Goal: Obtain resource: Download file/media

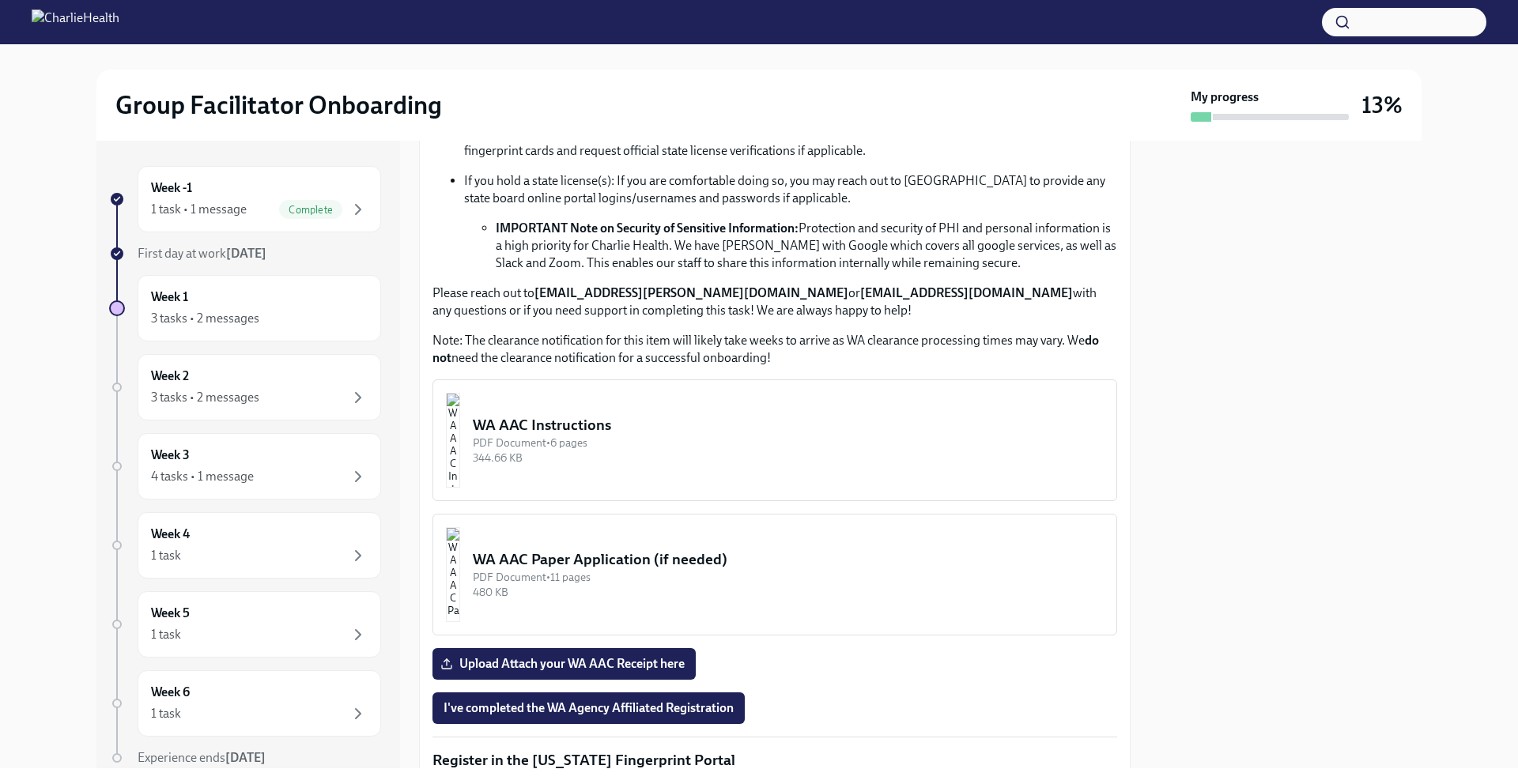
scroll to position [1017, 0]
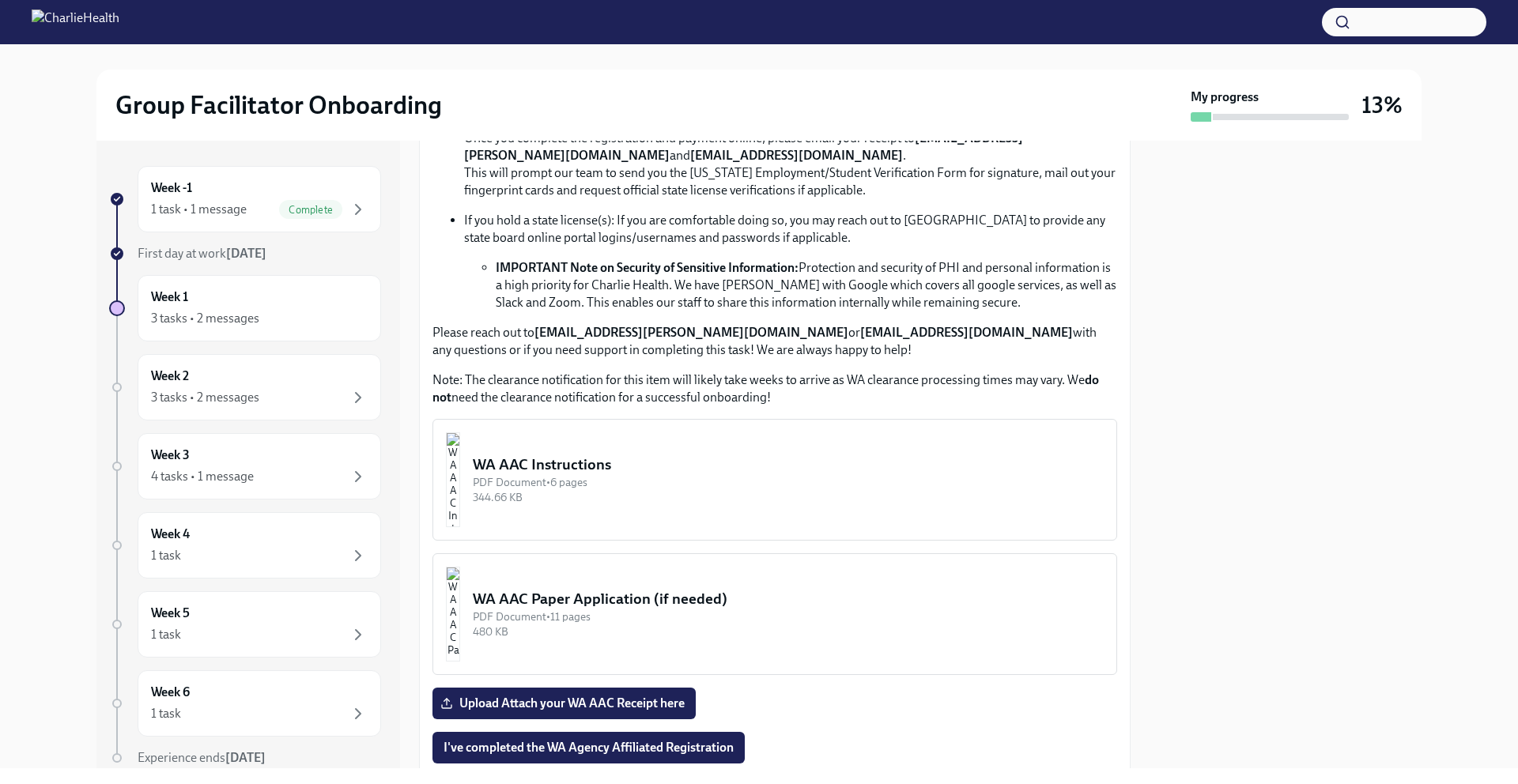
click at [790, 476] on div "PDF Document • 6 pages" at bounding box center [789, 482] width 631 height 15
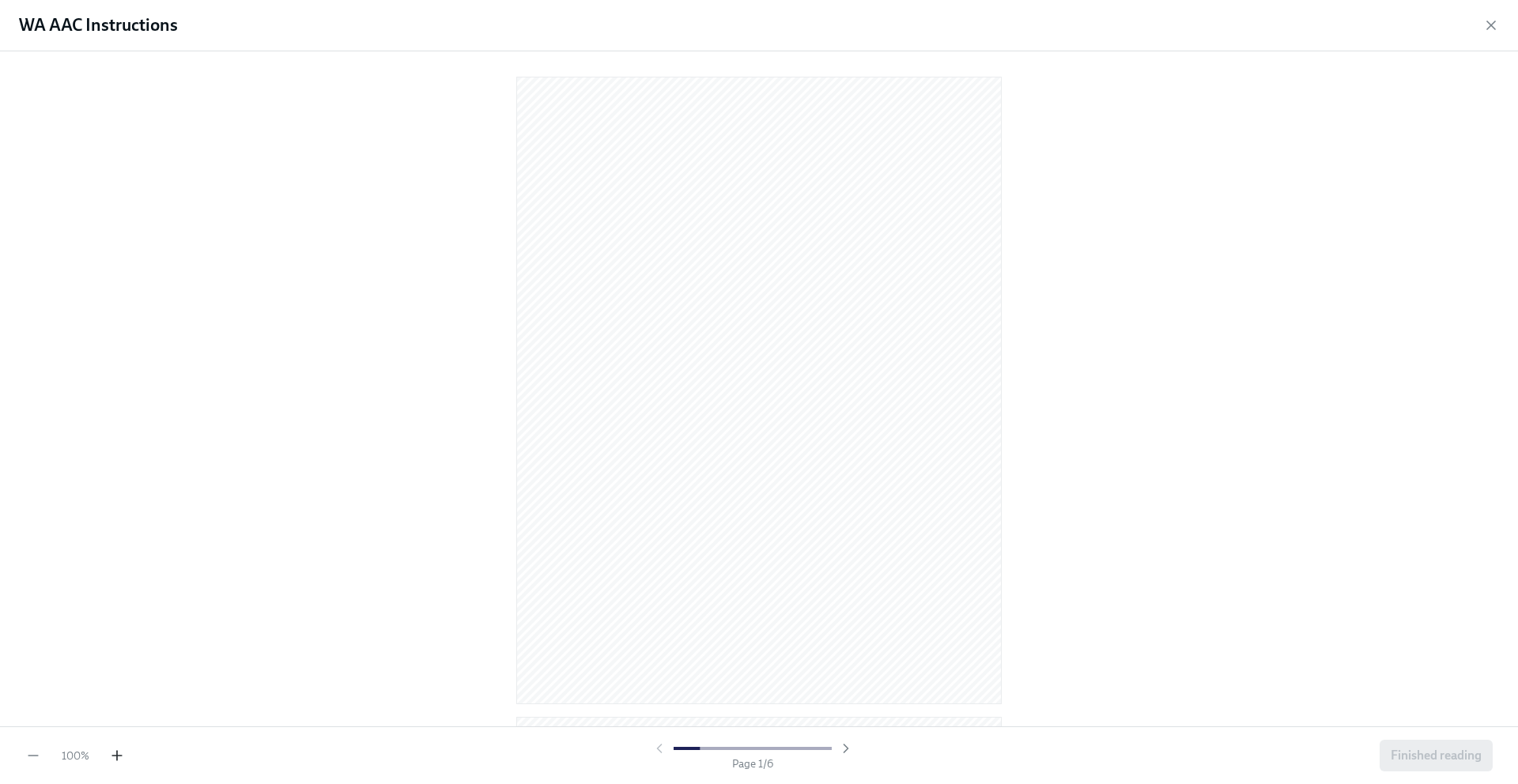
click at [114, 757] on icon "button" at bounding box center [117, 756] width 16 height 16
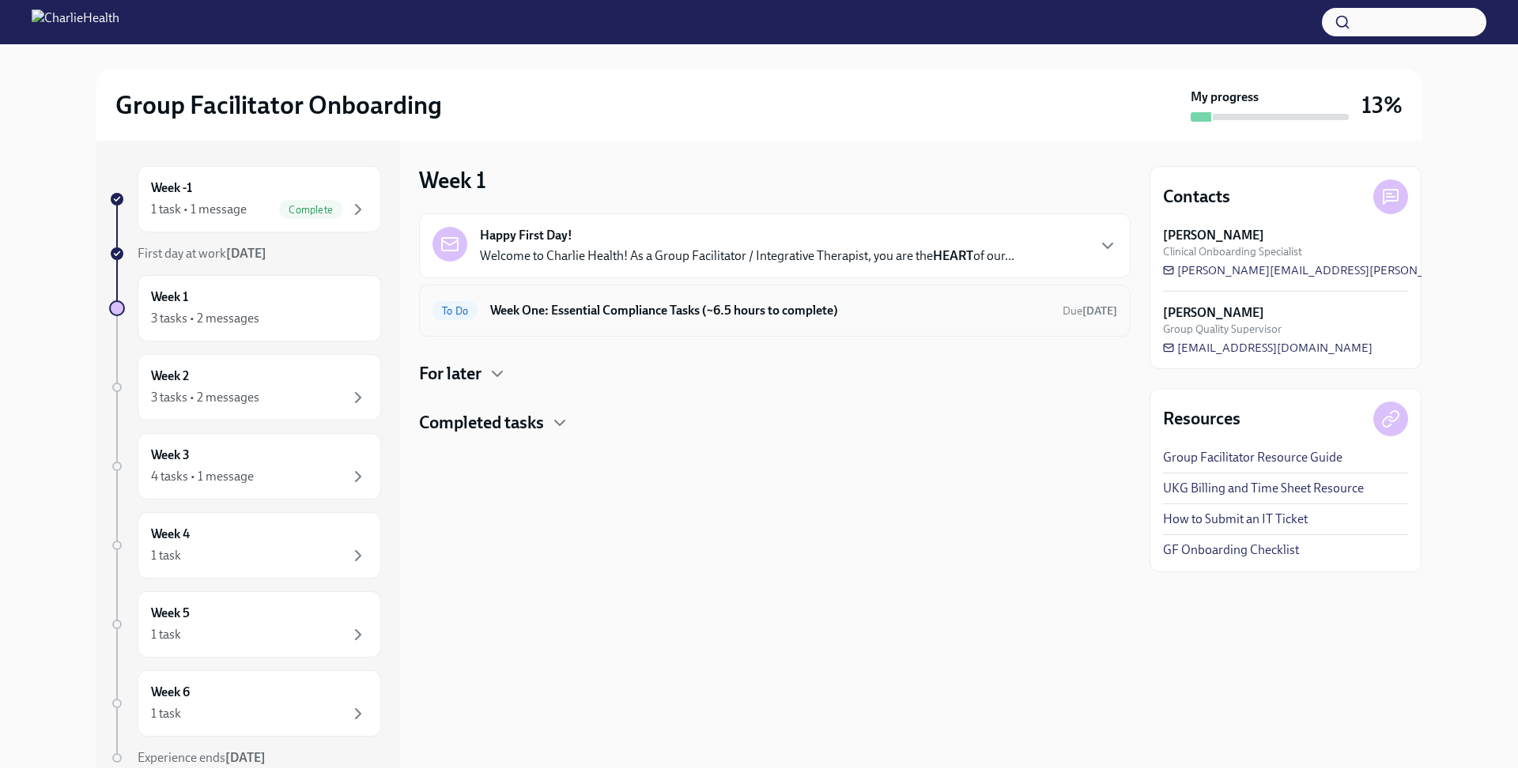
click at [963, 317] on h6 "Week One: Essential Compliance Tasks (~6.5 hours to complete)" at bounding box center [770, 310] width 559 height 17
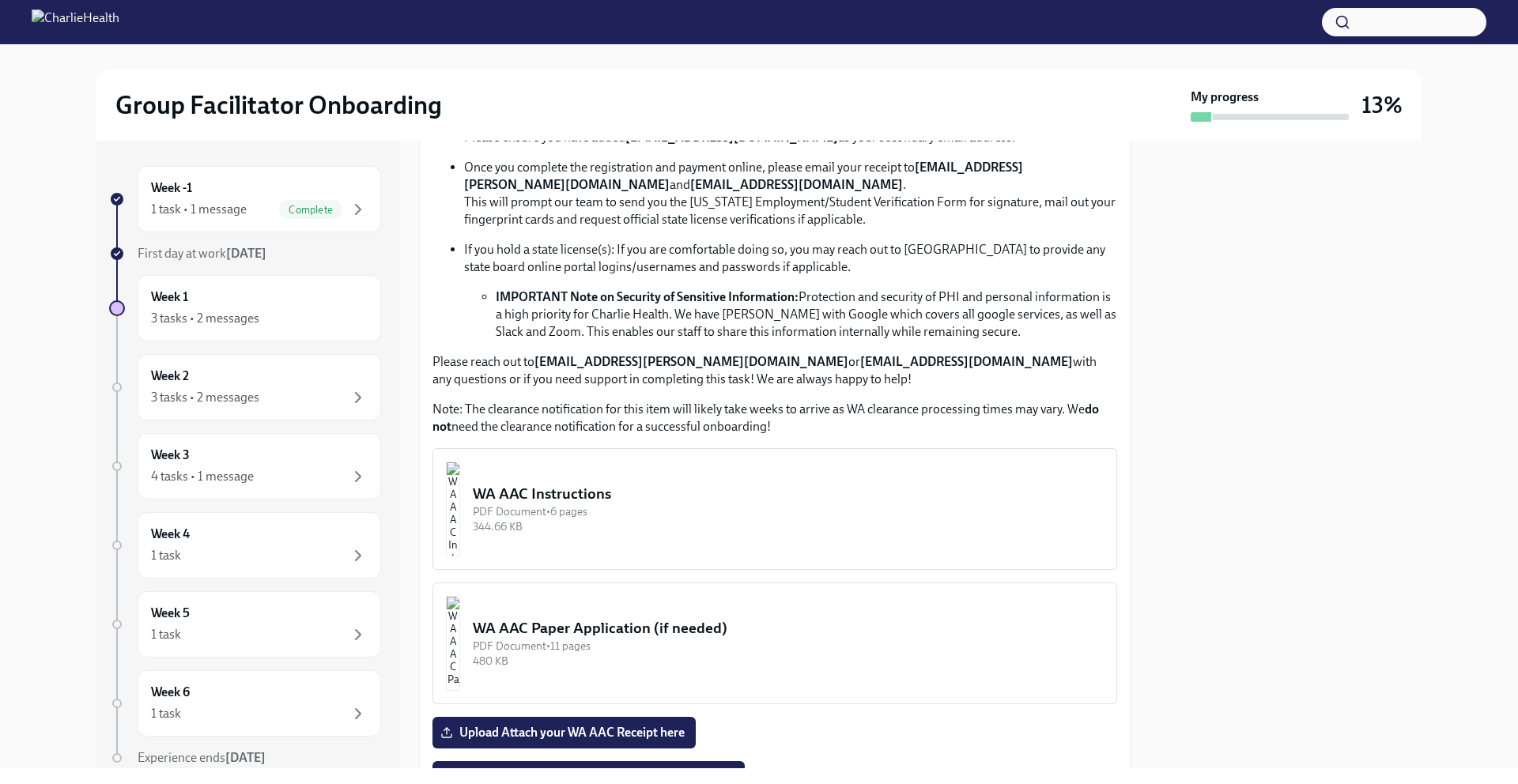
scroll to position [1100, 0]
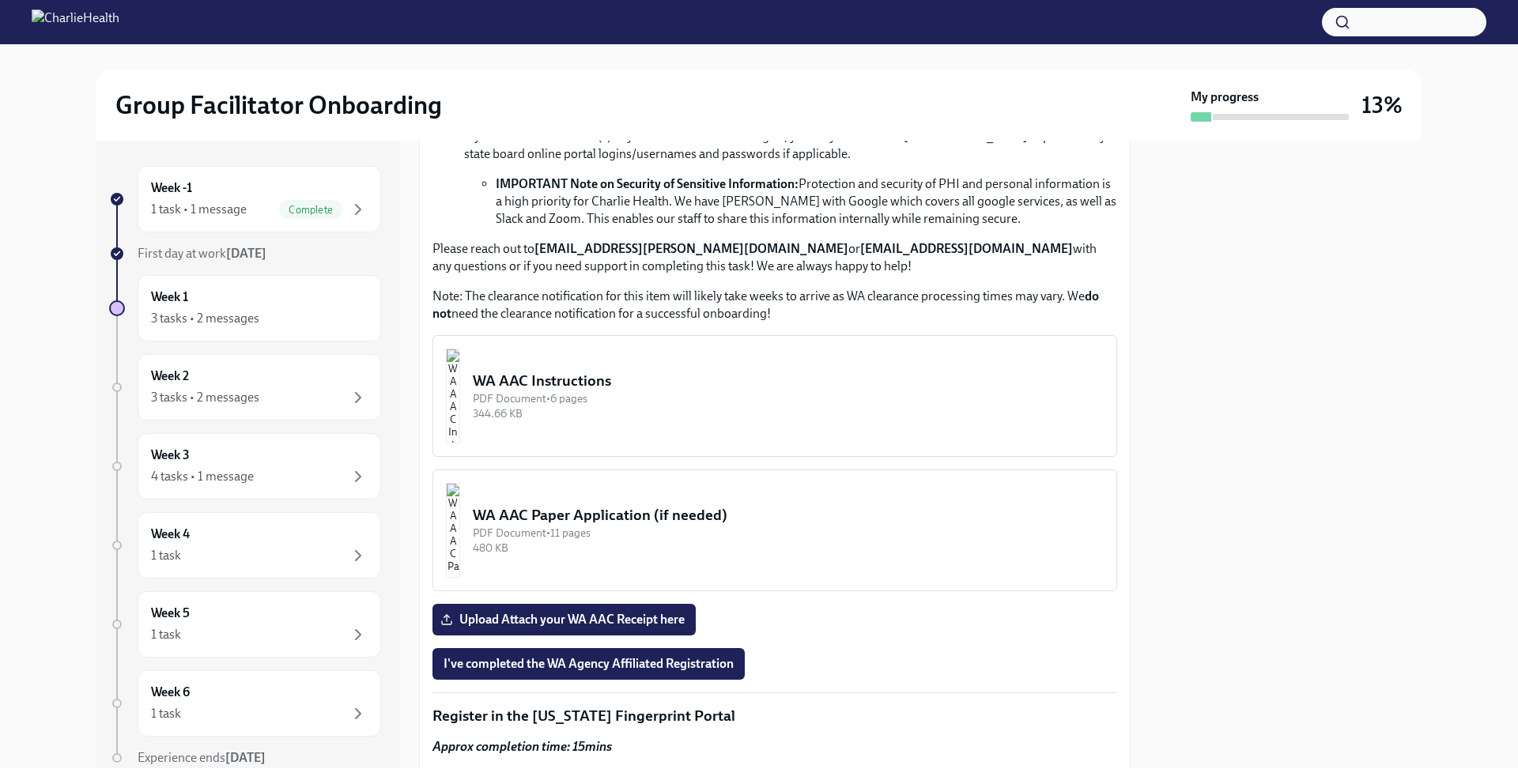
click at [775, 396] on div "PDF Document • 6 pages" at bounding box center [789, 398] width 631 height 15
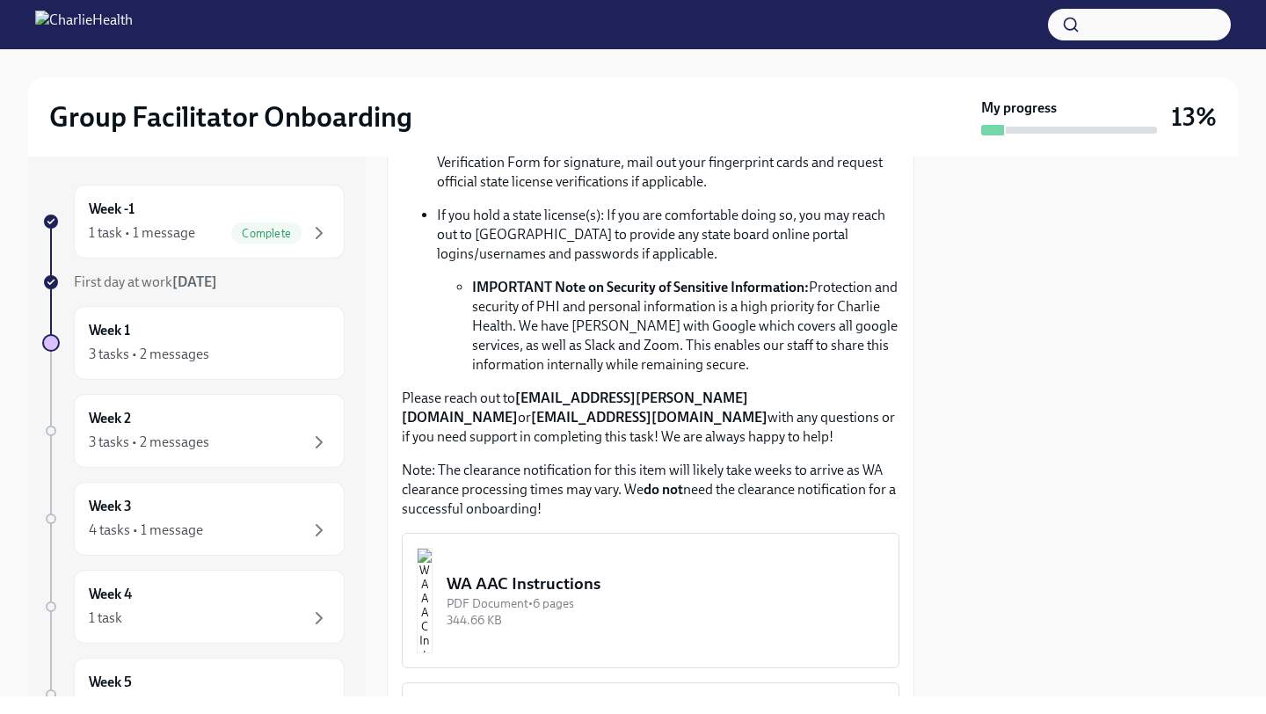
scroll to position [1473, 0]
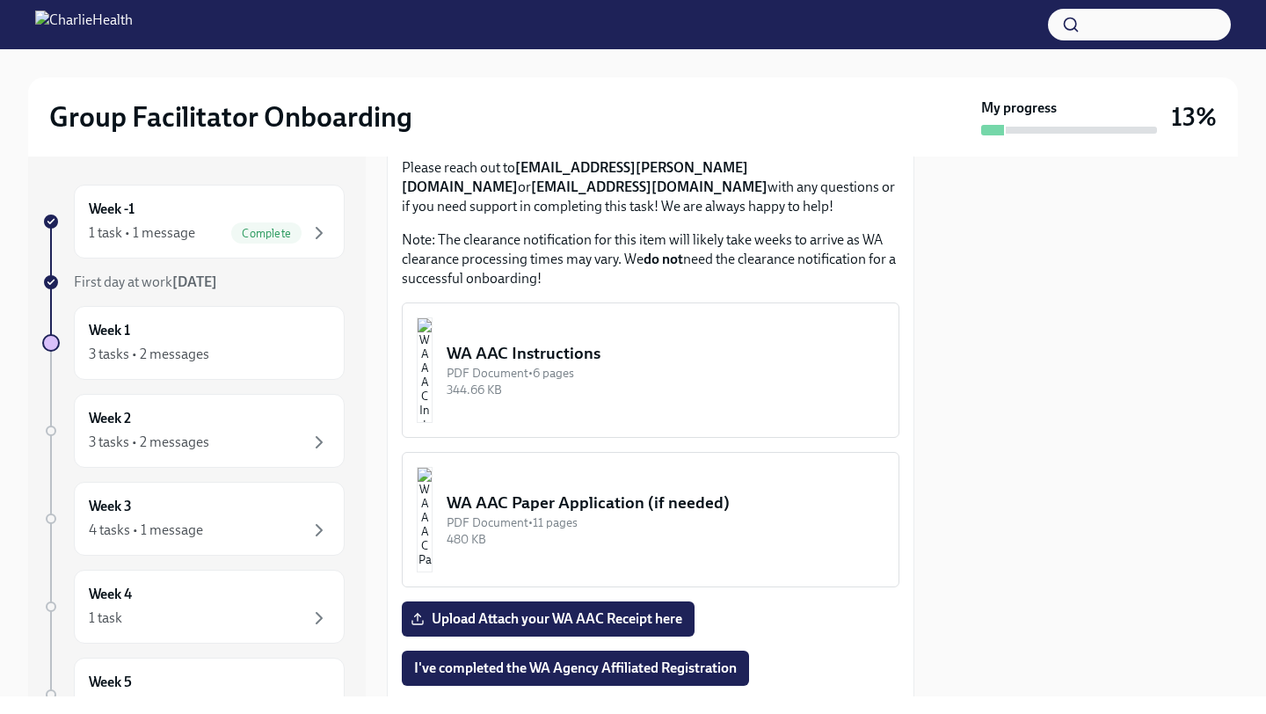
click at [711, 382] on div "PDF Document • 6 pages" at bounding box center [666, 373] width 438 height 17
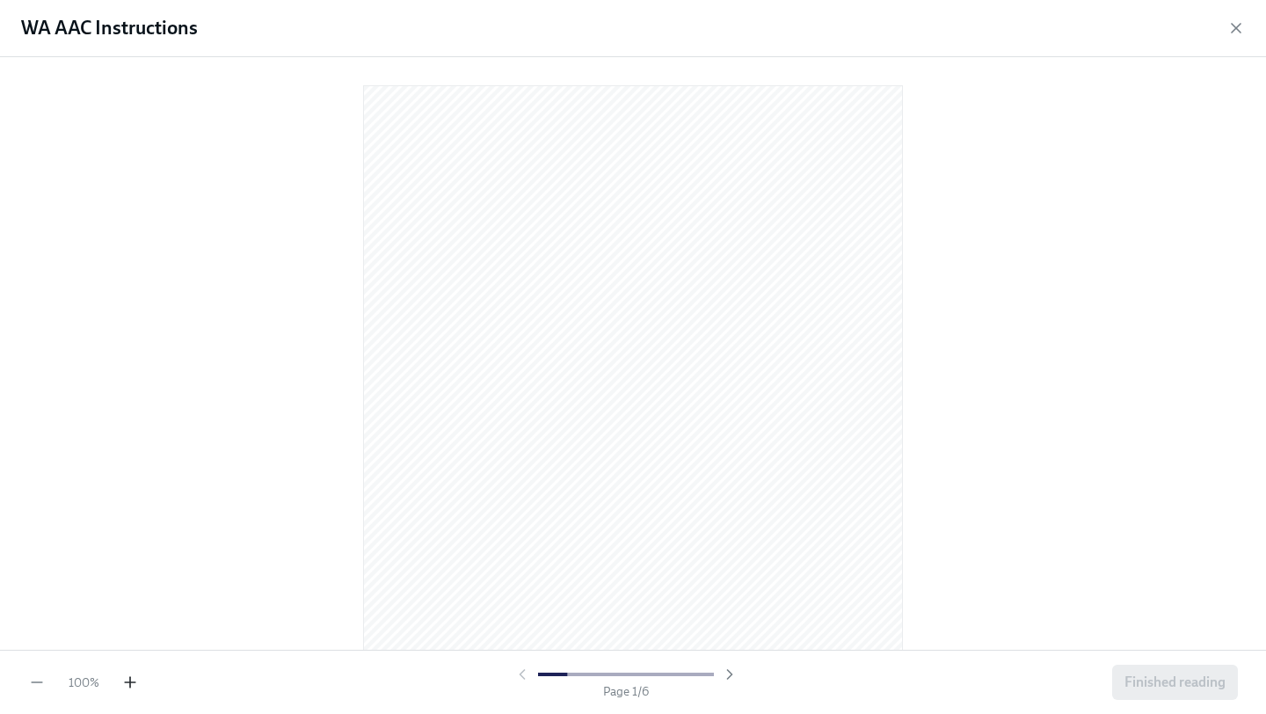
click at [127, 682] on icon "button" at bounding box center [130, 682] width 11 height 0
